Goal: Task Accomplishment & Management: Manage account settings

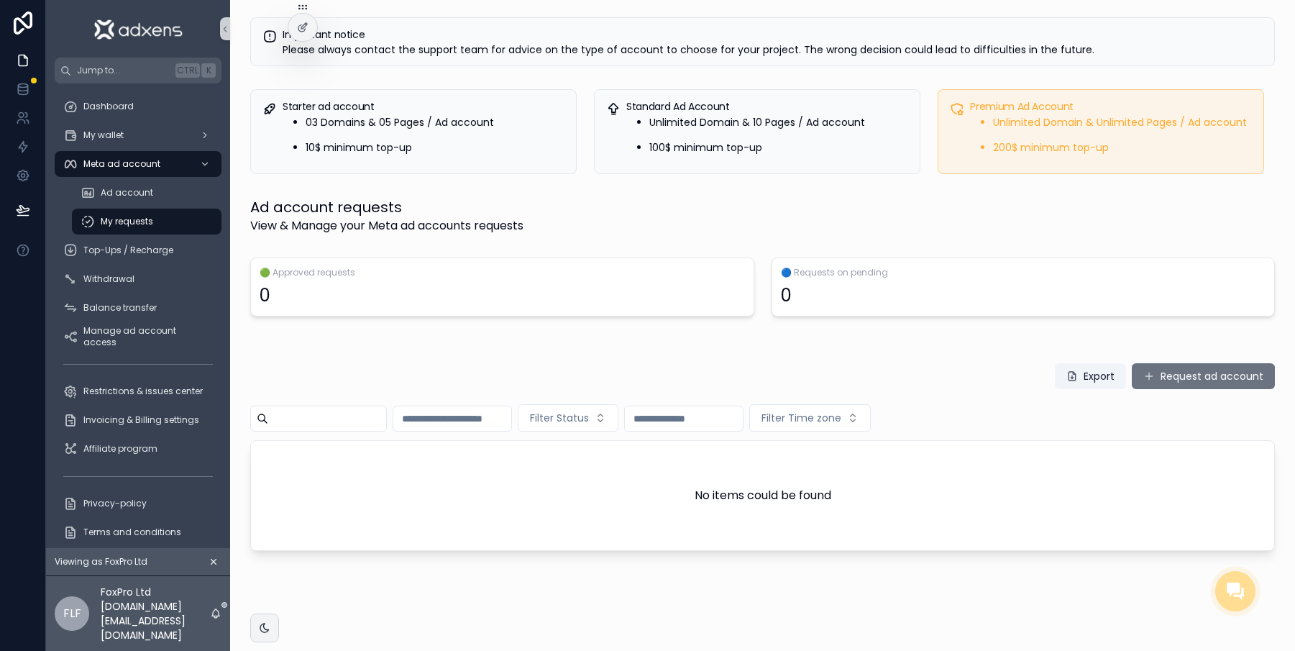
click at [179, 414] on span "Invoicing & Billing settings" at bounding box center [141, 420] width 116 height 12
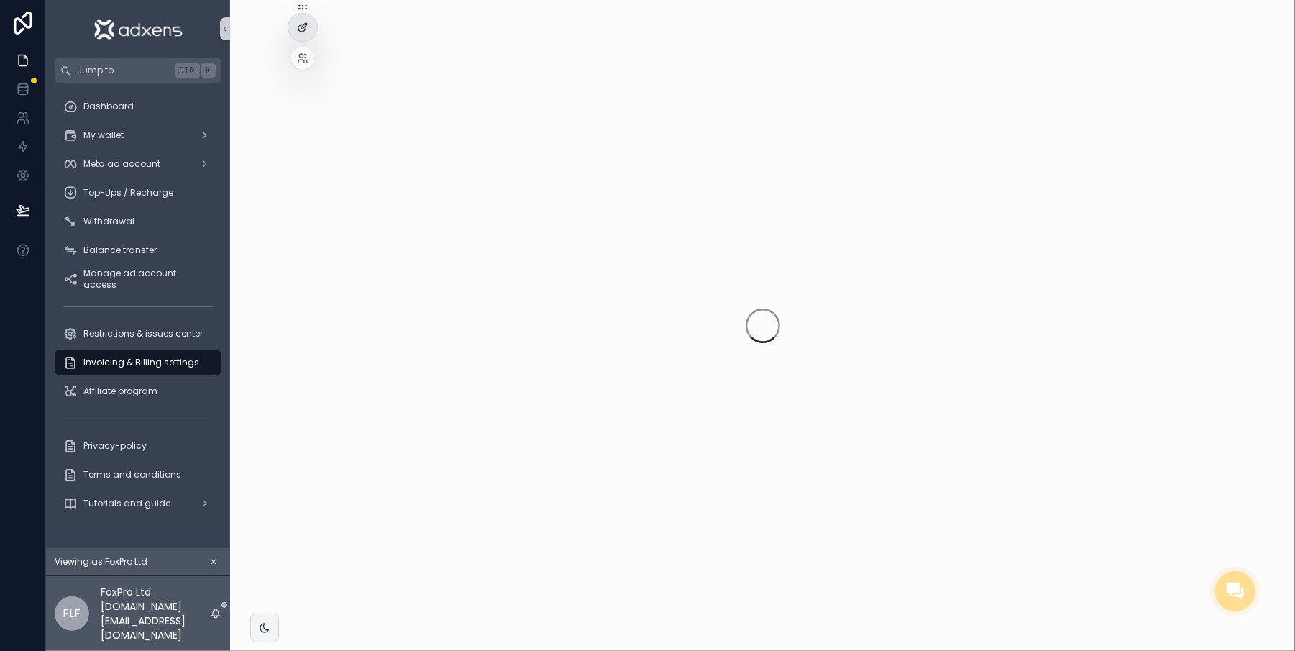
click at [302, 22] on icon at bounding box center [303, 28] width 12 height 12
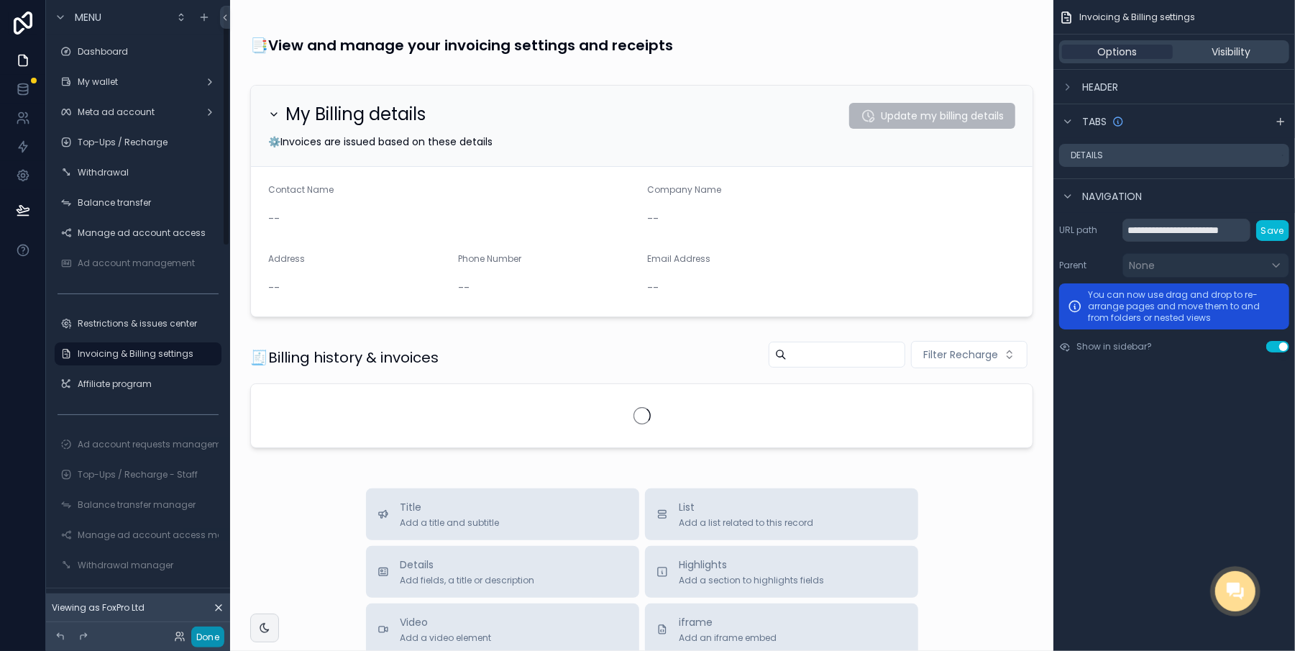
click at [201, 640] on button "Done" at bounding box center [207, 636] width 33 height 21
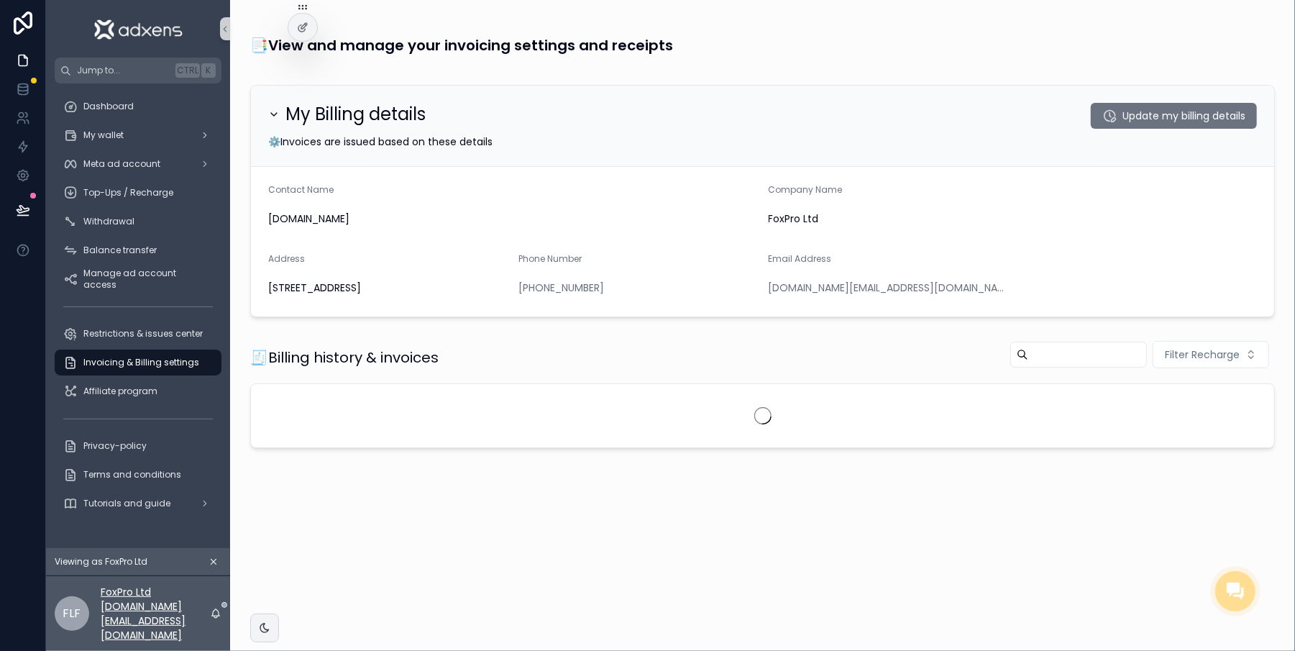
click at [210, 633] on p "FoxPro Ltd [DOMAIN_NAME][EMAIL_ADDRESS][DOMAIN_NAME]" at bounding box center [155, 614] width 109 height 58
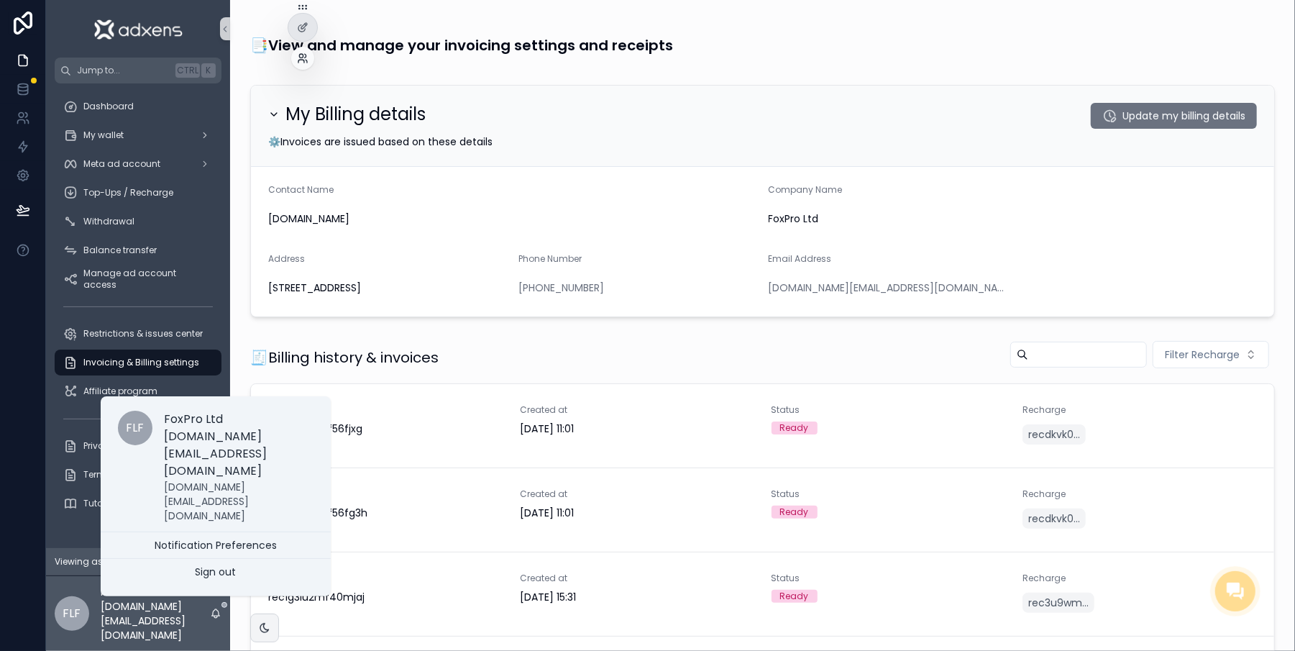
click at [299, 60] on icon at bounding box center [301, 61] width 6 height 3
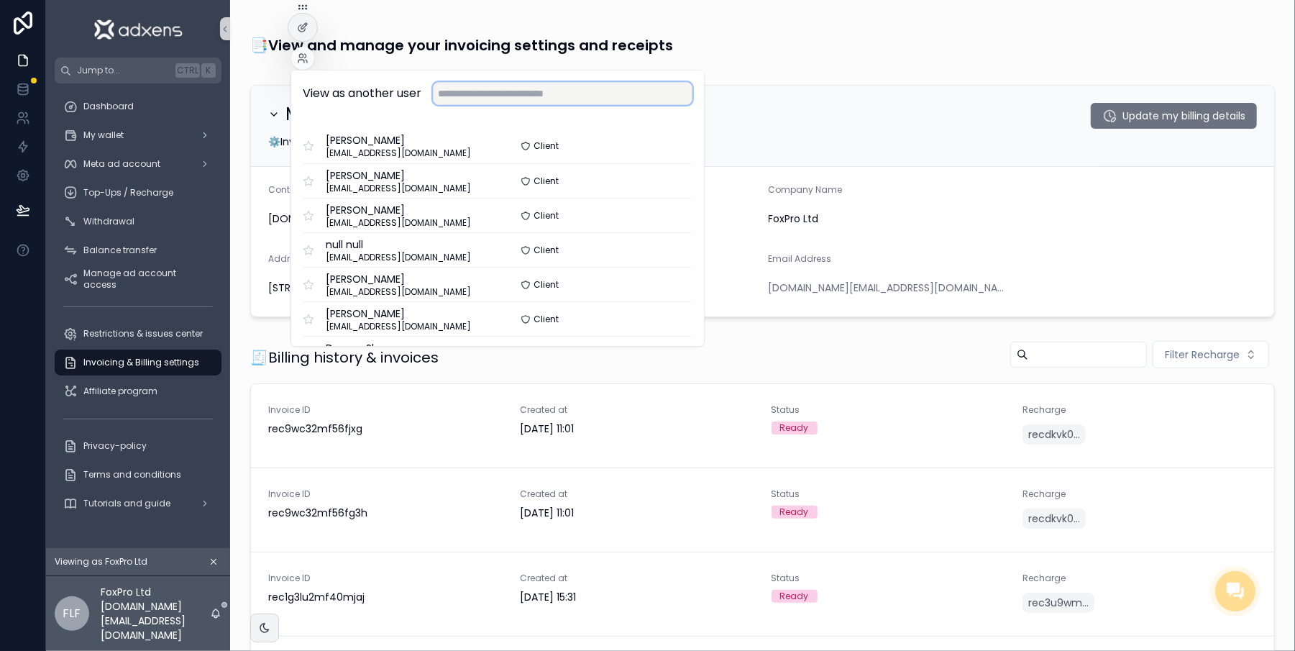
click at [492, 101] on input "text" at bounding box center [563, 93] width 260 height 23
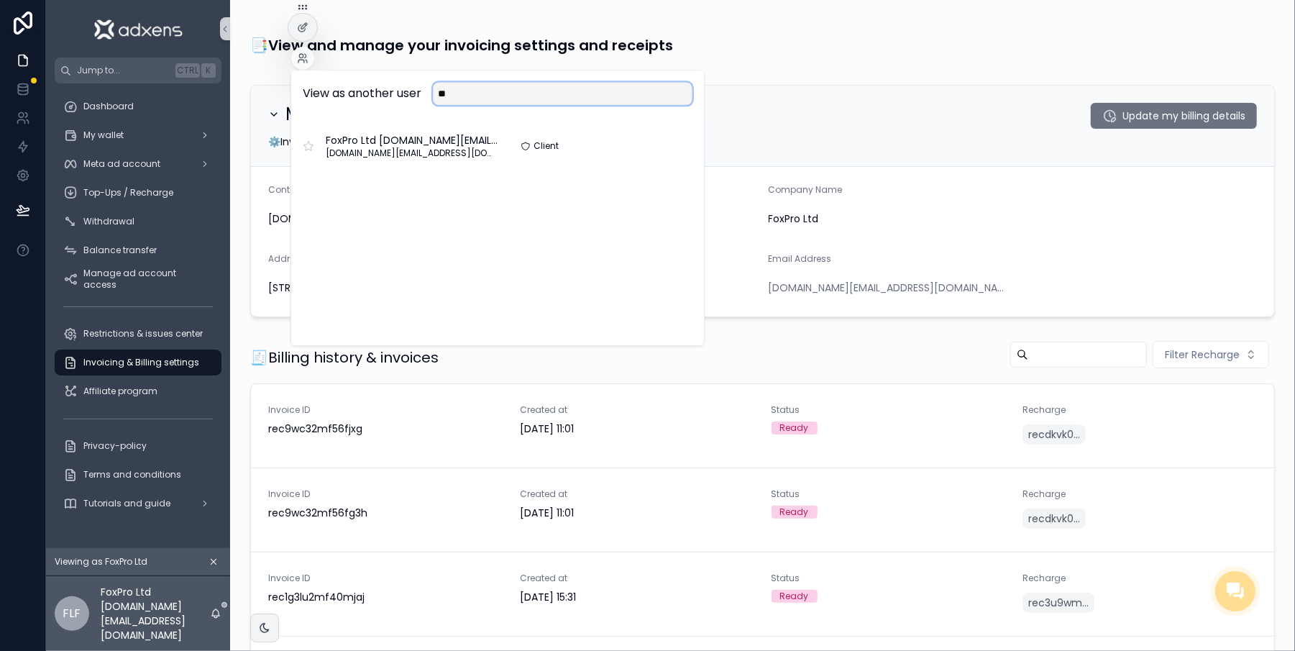
type input "*"
type input "***"
click at [667, 183] on button "Select" at bounding box center [673, 180] width 38 height 21
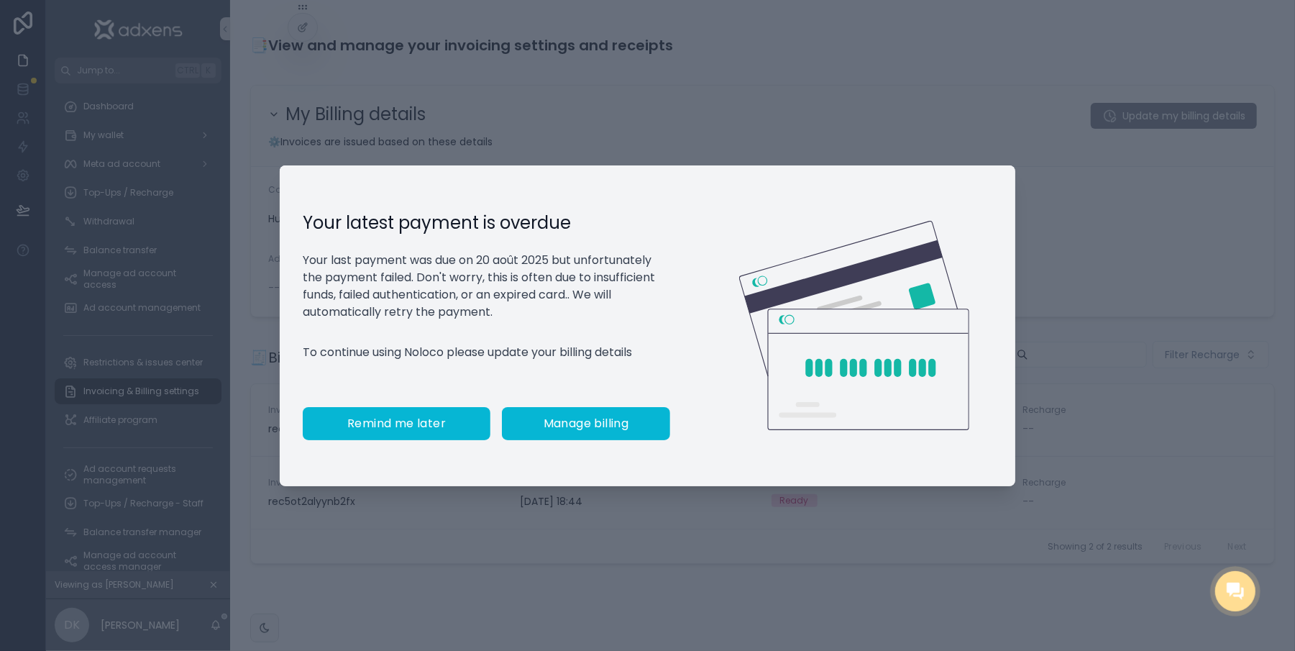
click at [403, 431] on span "Remind me later" at bounding box center [396, 423] width 98 height 14
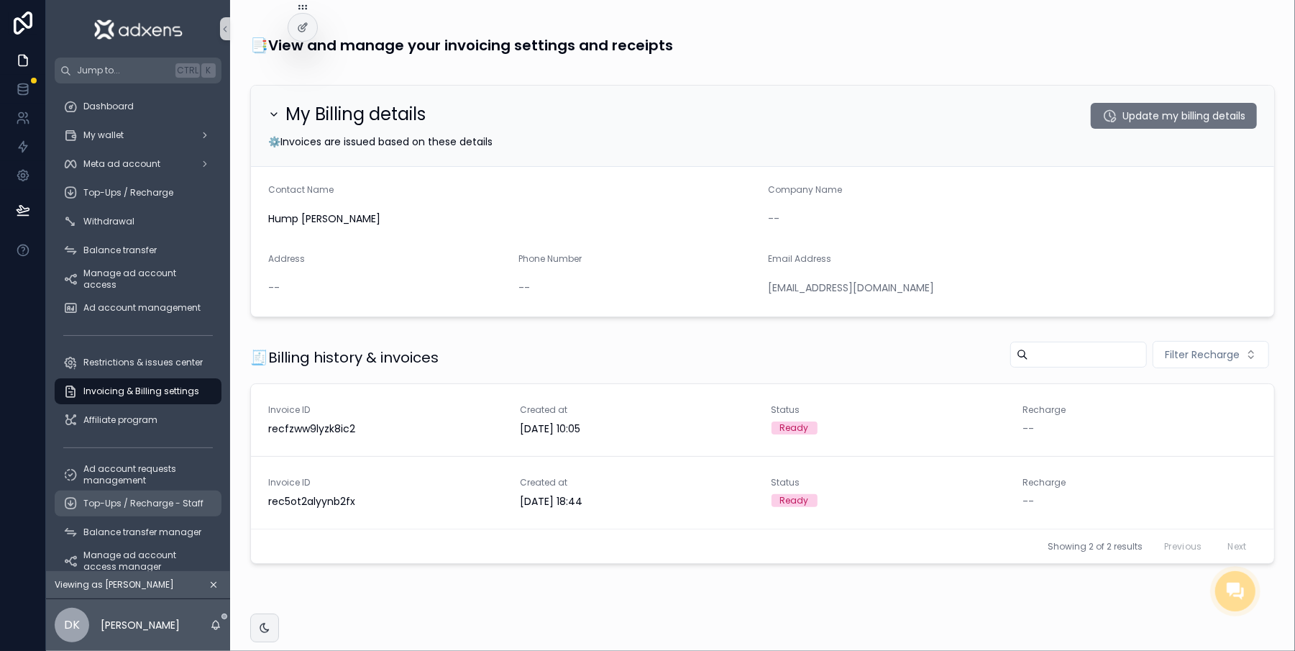
click at [133, 509] on div "Top-Ups / Recharge - Staff" at bounding box center [138, 503] width 150 height 23
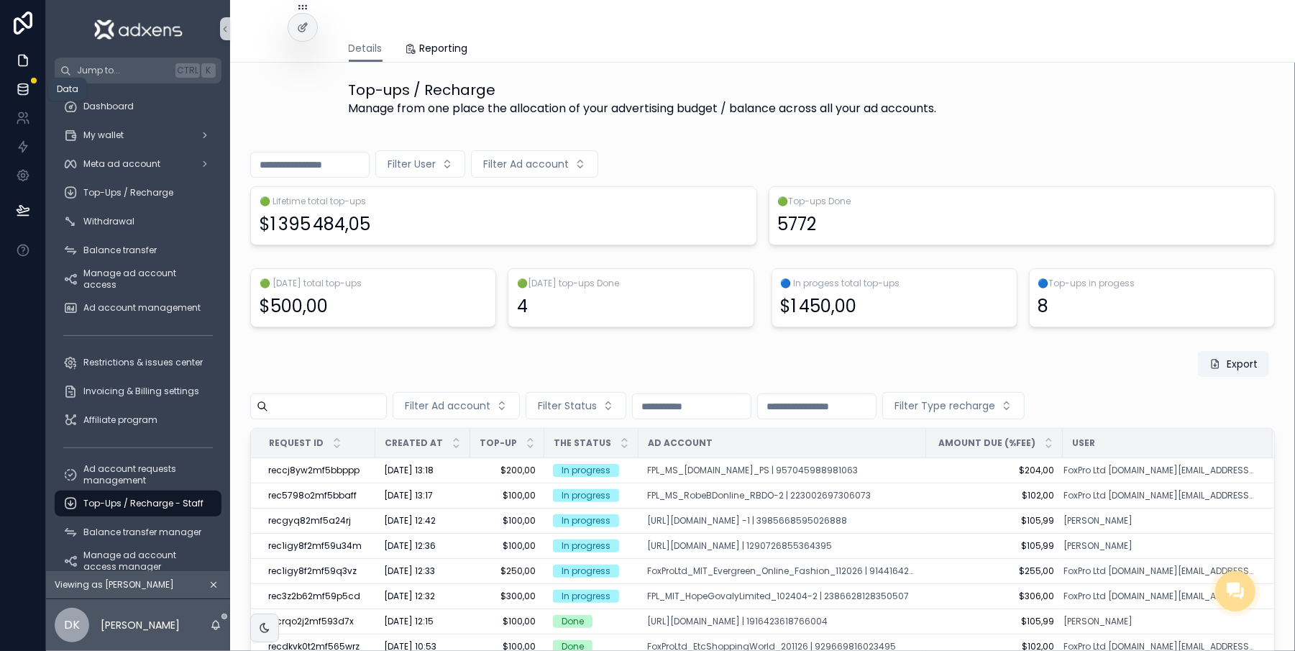
click at [16, 88] on icon at bounding box center [23, 89] width 14 height 14
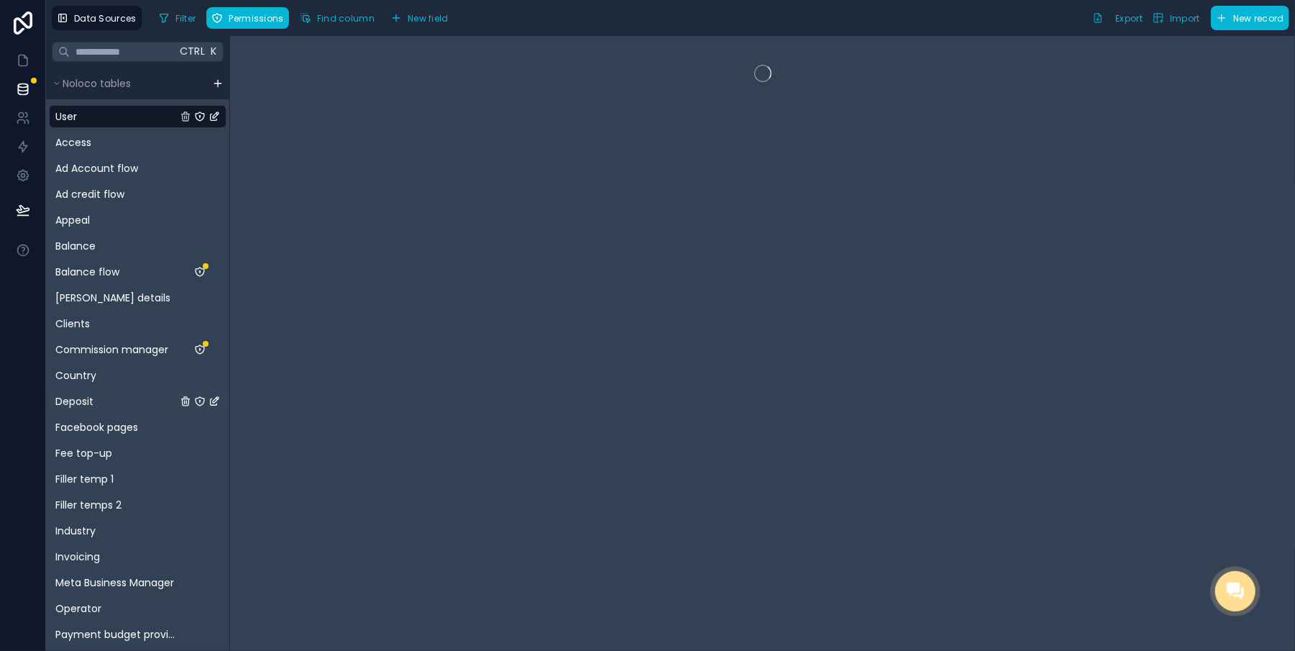
click at [78, 397] on span "Deposit" at bounding box center [74, 401] width 38 height 14
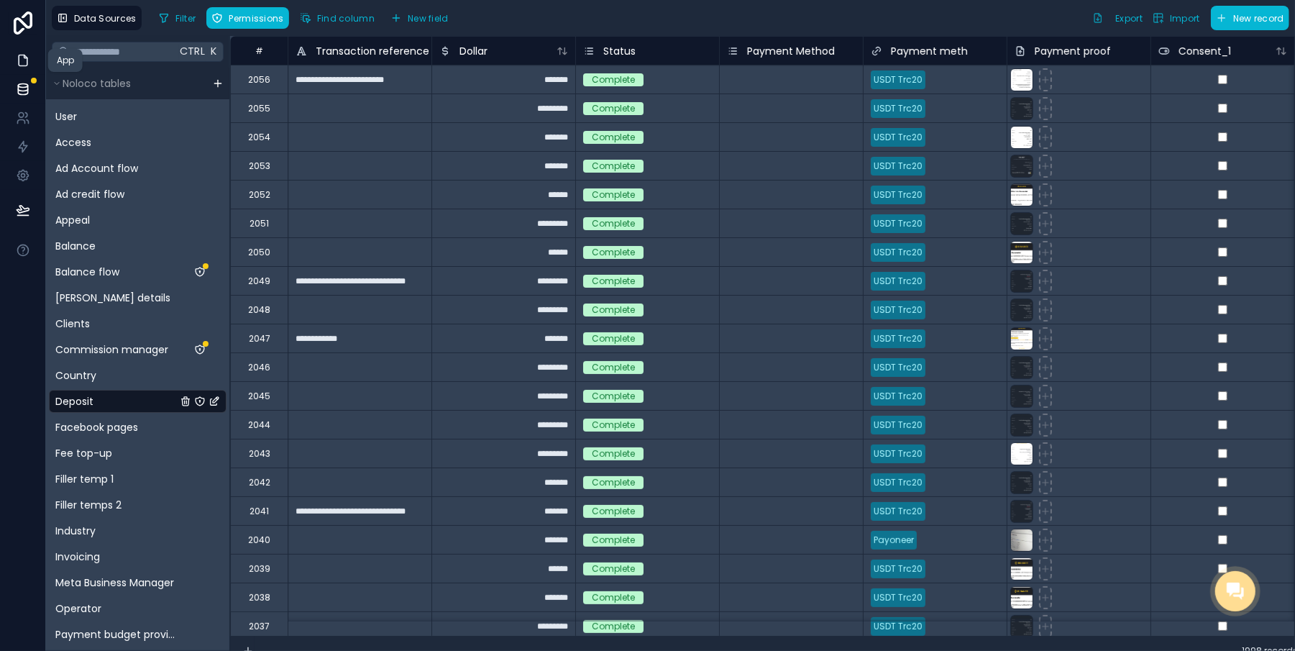
click at [24, 55] on icon at bounding box center [23, 60] width 9 height 11
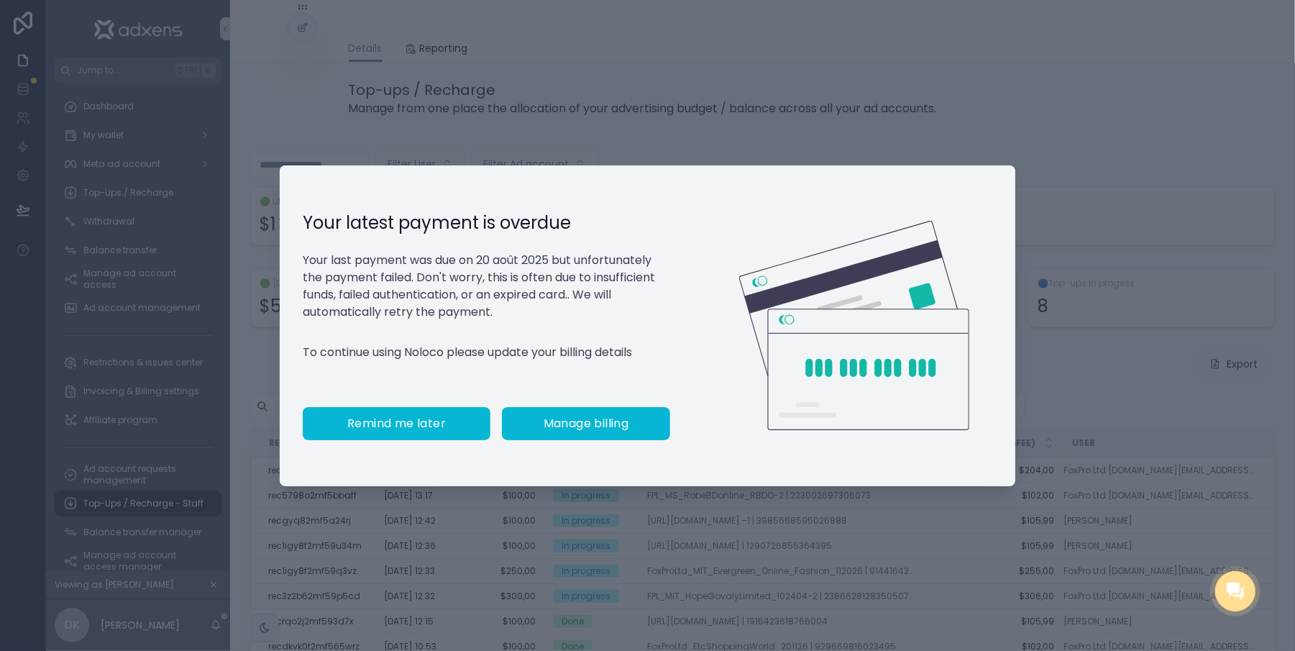
click at [412, 440] on button "Remind me later" at bounding box center [397, 423] width 188 height 33
click at [412, 441] on span "Created at" at bounding box center [414, 443] width 58 height 12
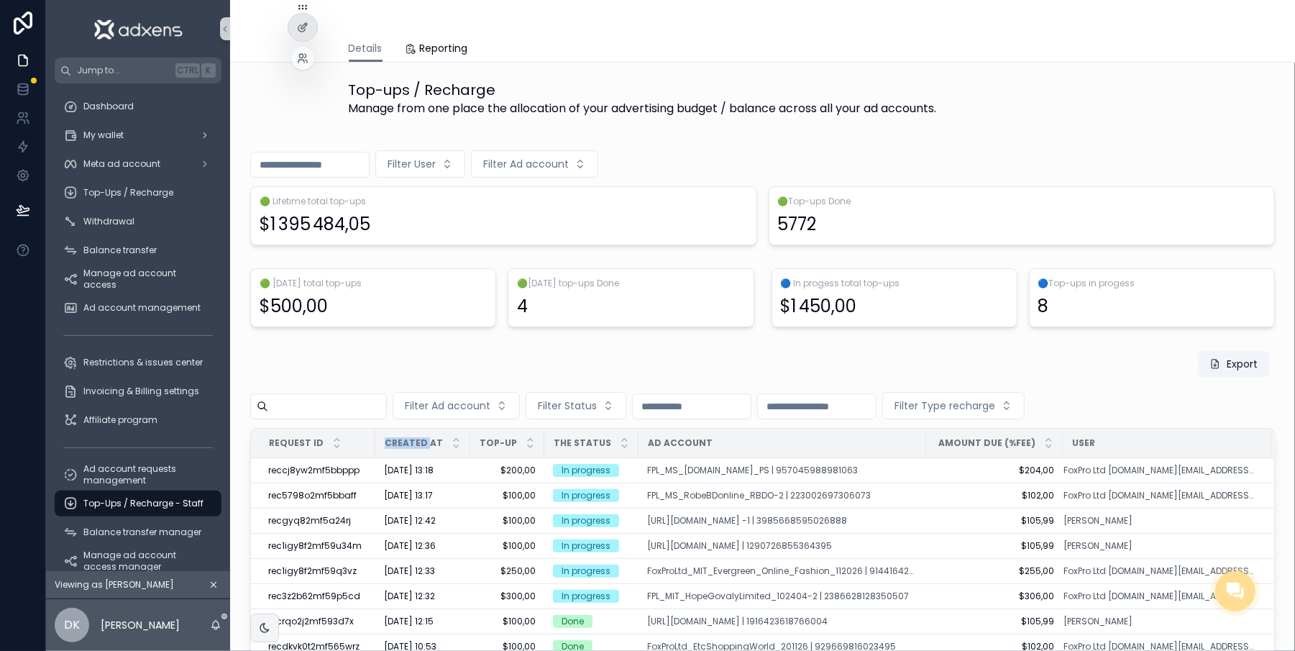
click at [296, 62] on div at bounding box center [302, 58] width 23 height 23
click at [303, 52] on icon at bounding box center [303, 58] width 12 height 12
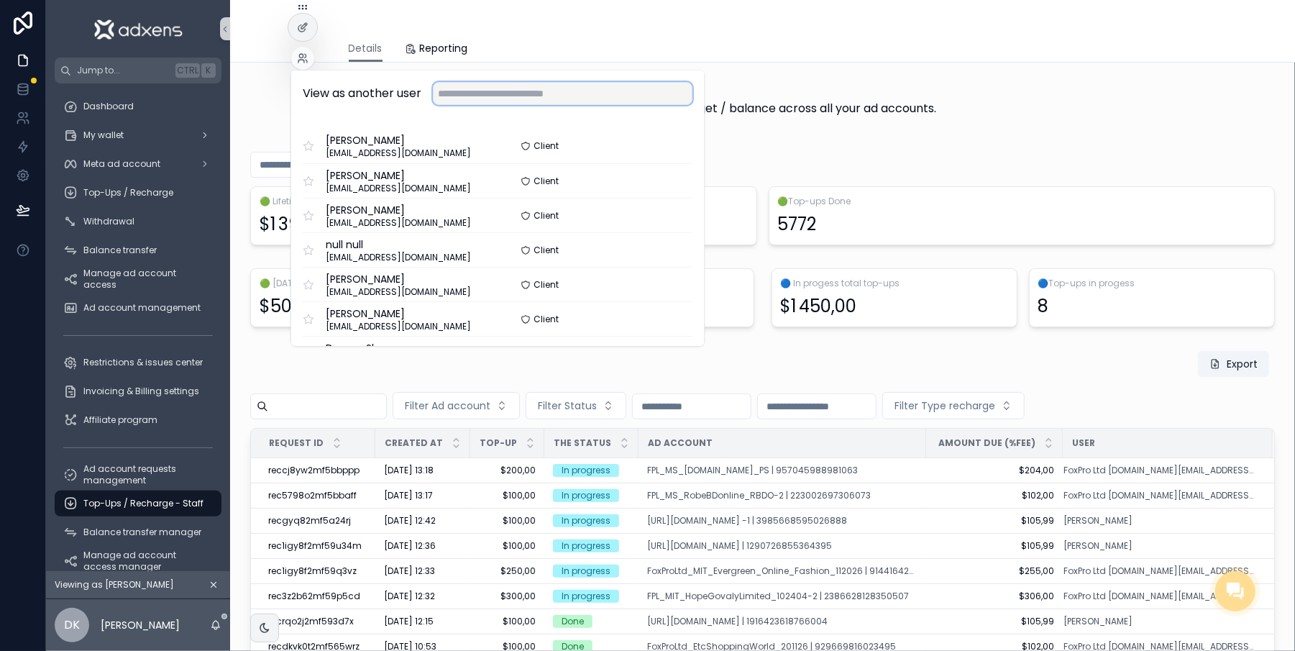
click at [449, 96] on input "text" at bounding box center [563, 93] width 260 height 23
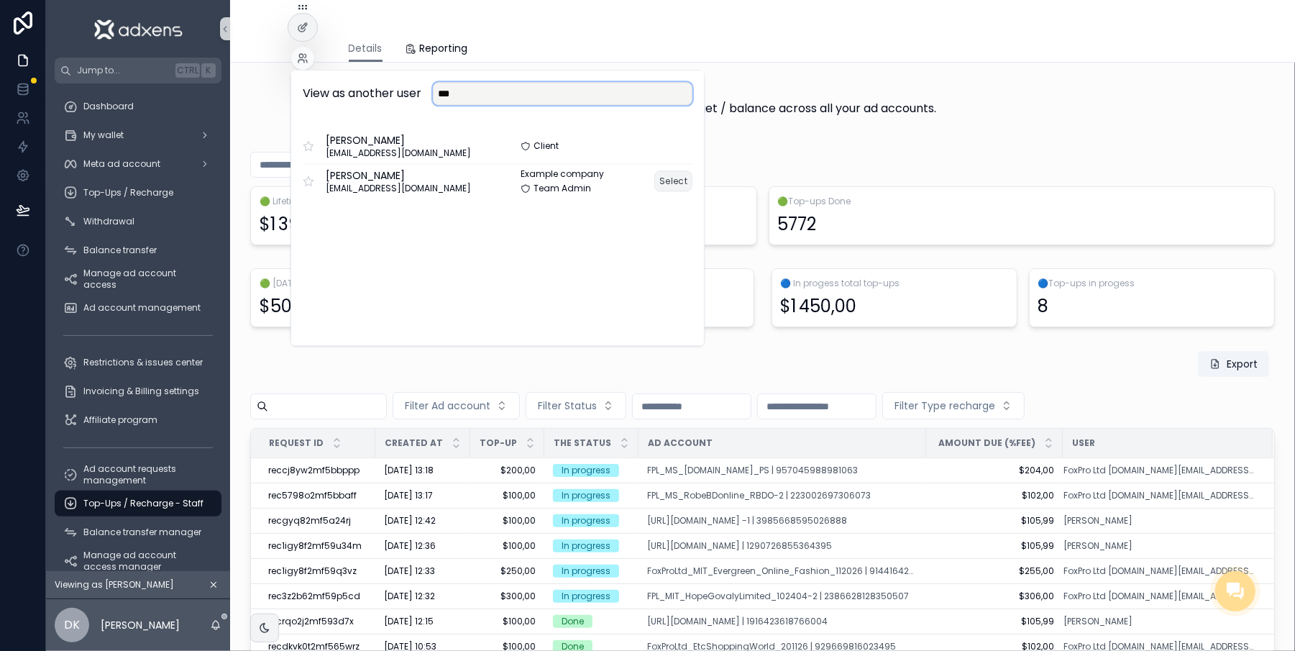
type input "***"
click at [676, 180] on button "Select" at bounding box center [673, 180] width 38 height 21
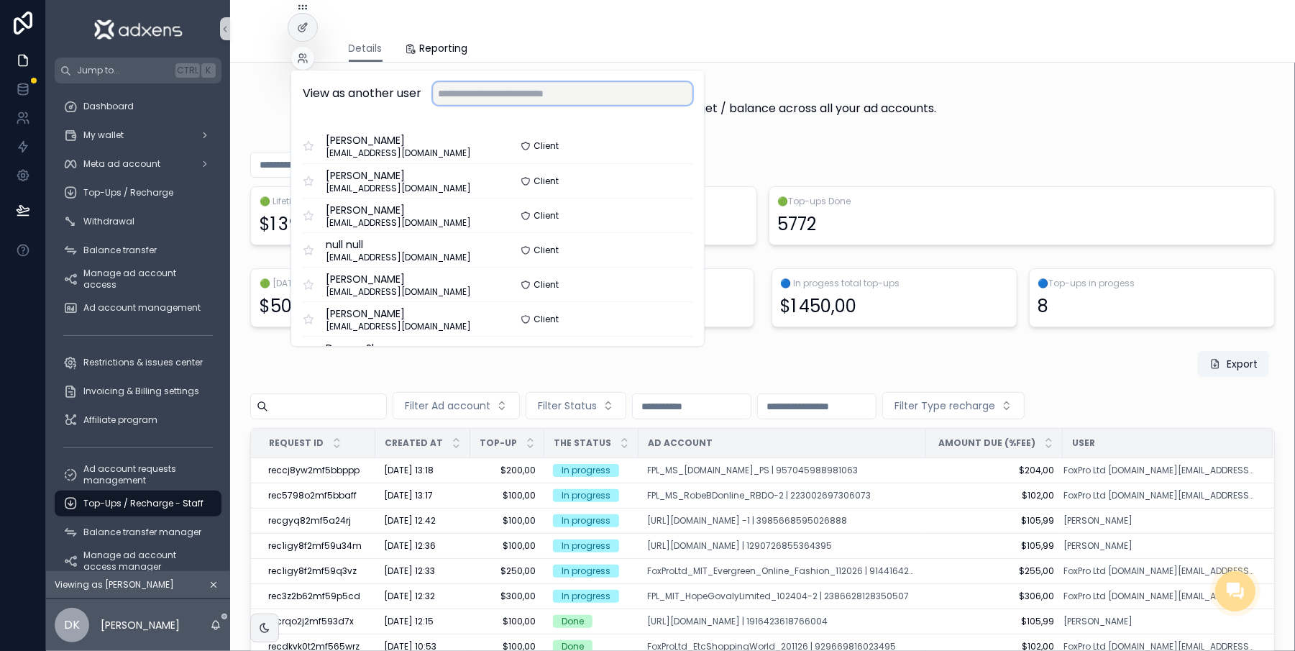
click at [554, 93] on input "text" at bounding box center [563, 93] width 260 height 23
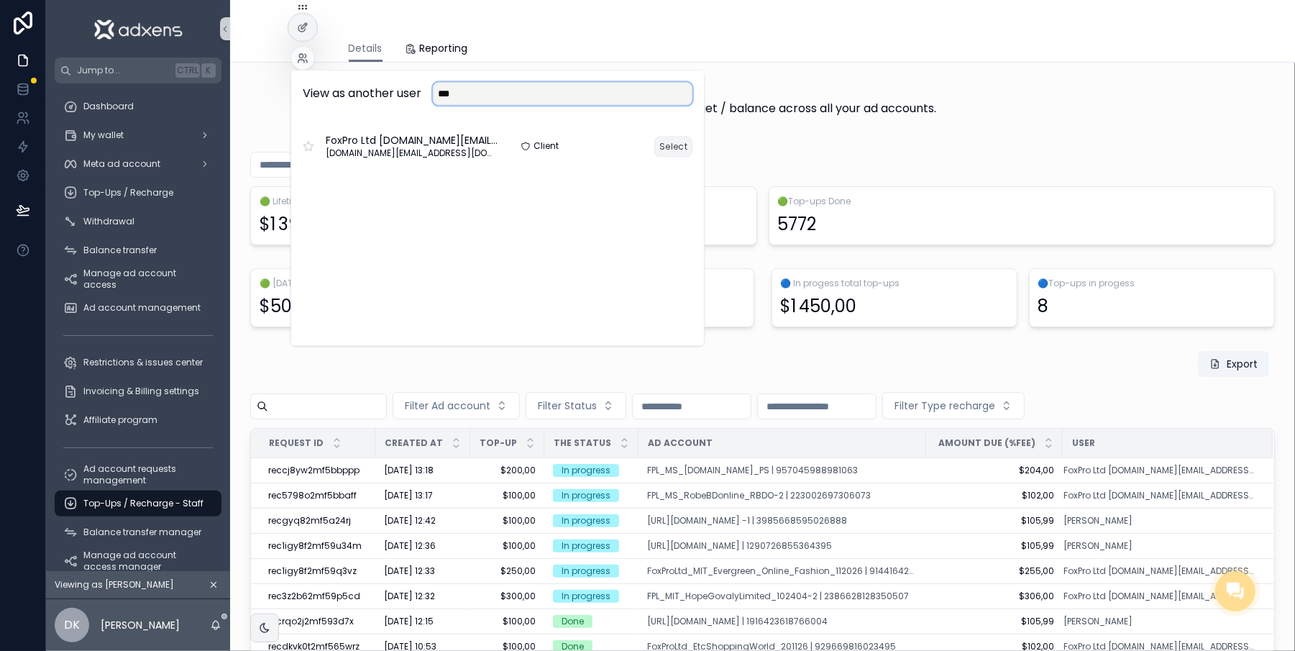
type input "***"
click at [665, 145] on button "Select" at bounding box center [673, 146] width 38 height 21
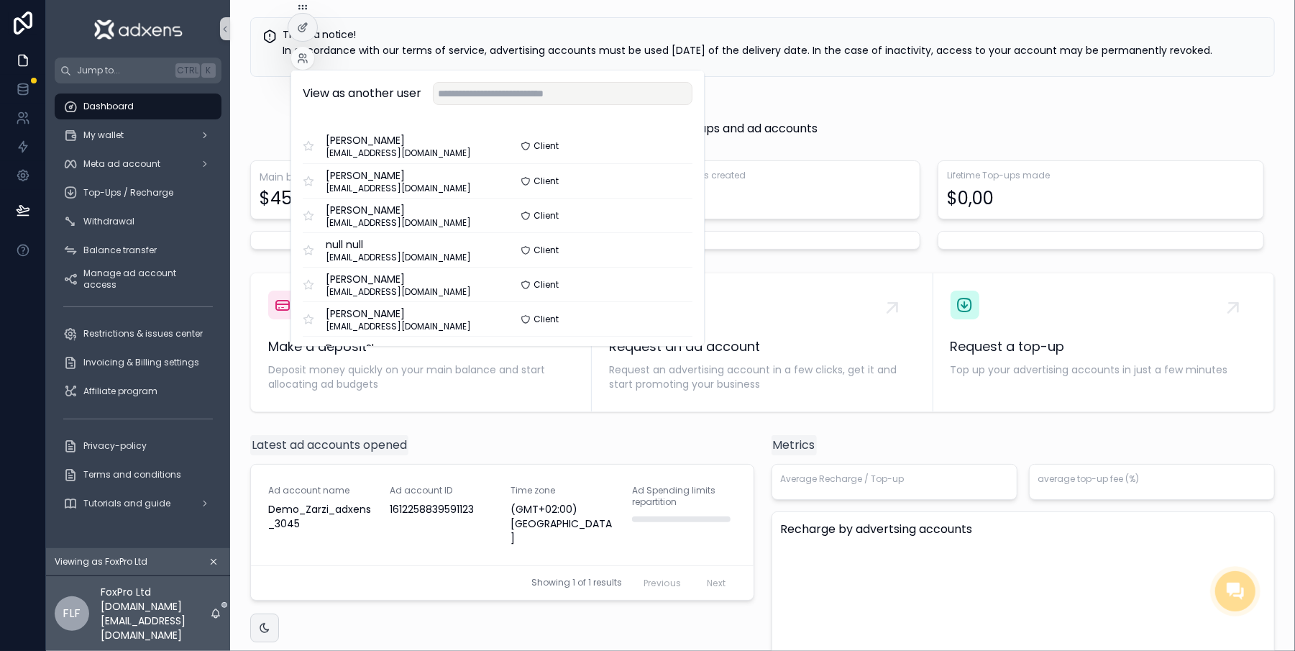
click at [122, 109] on span "Dashboard" at bounding box center [108, 107] width 50 height 12
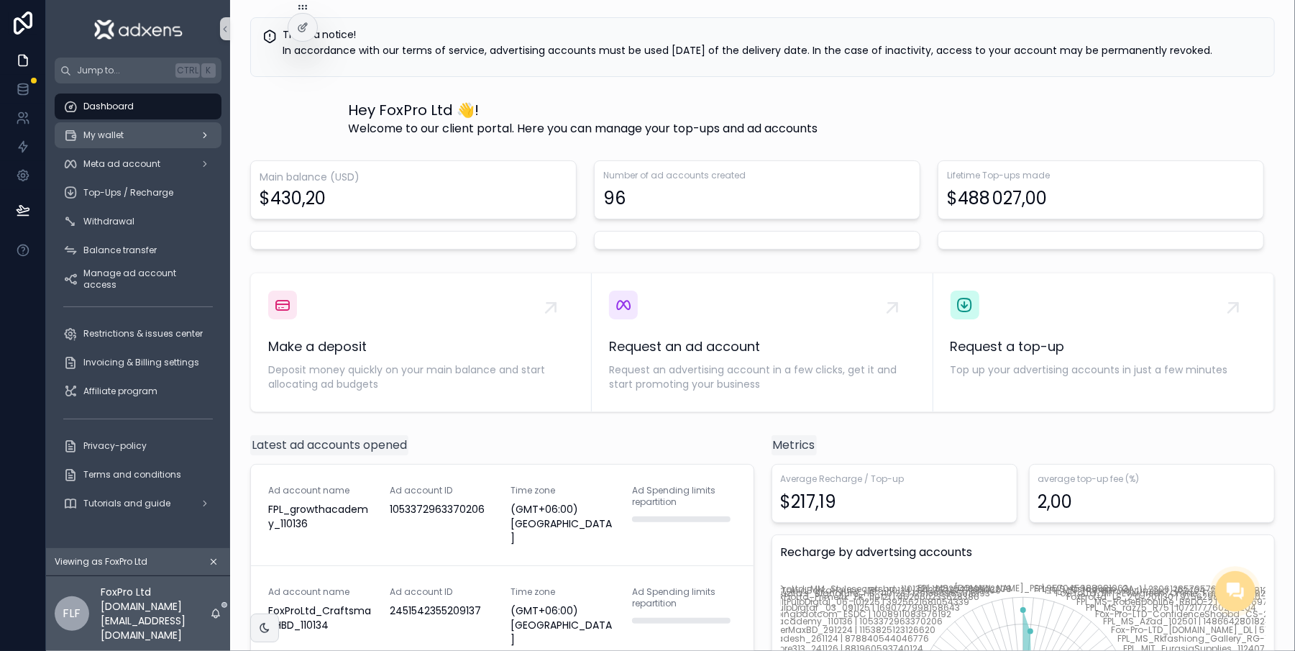
click at [139, 139] on div "My wallet" at bounding box center [138, 135] width 150 height 23
click at [136, 105] on div "Dashboard" at bounding box center [138, 106] width 150 height 23
click at [121, 135] on span "My wallet" at bounding box center [103, 135] width 40 height 12
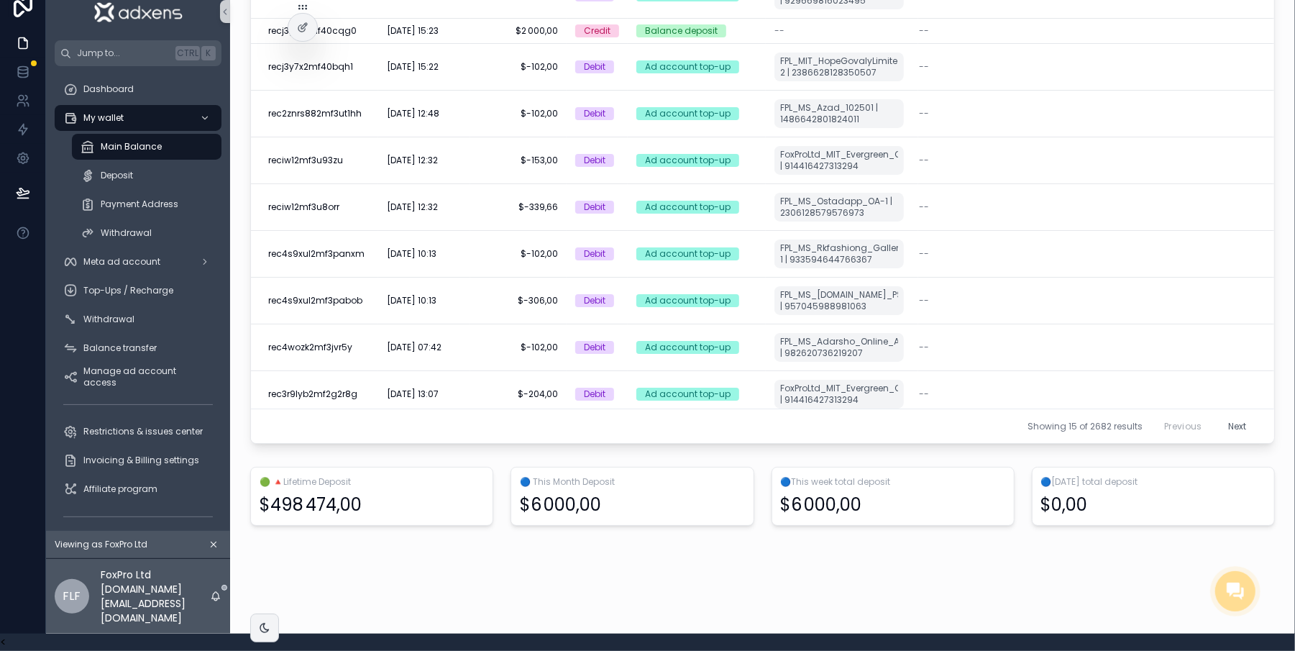
scroll to position [418, 0]
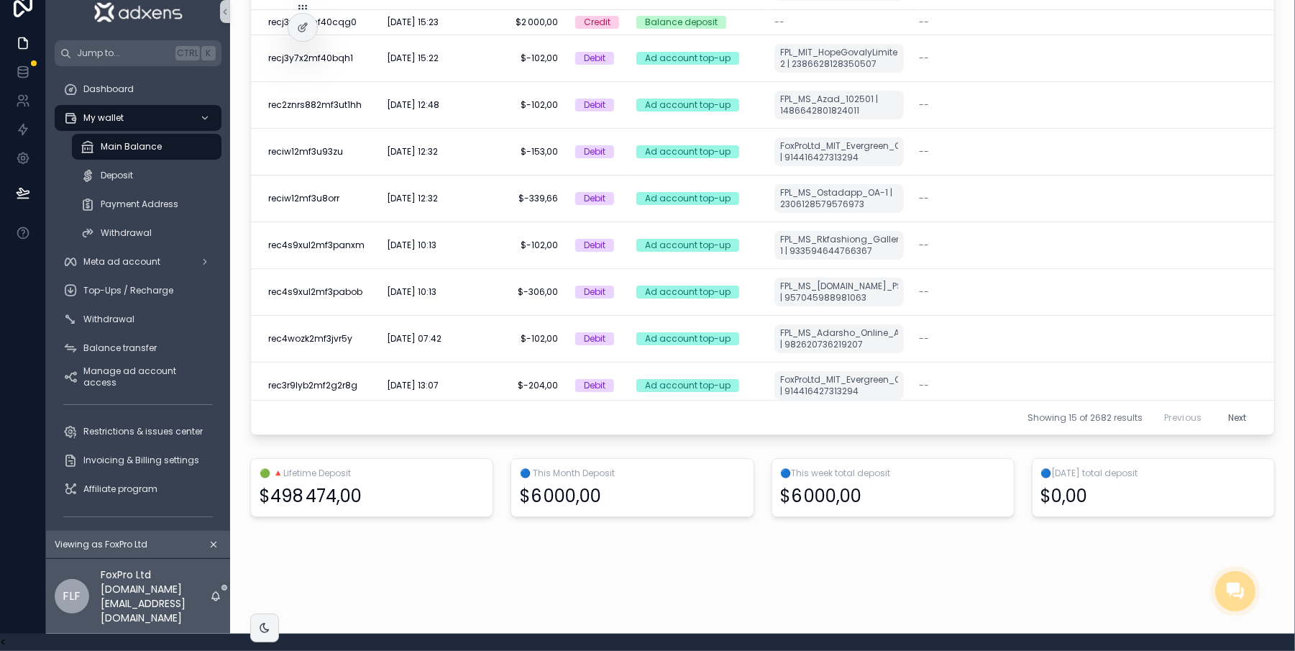
click at [1218, 410] on button "Next" at bounding box center [1237, 417] width 39 height 22
